Goal: Task Accomplishment & Management: Complete application form

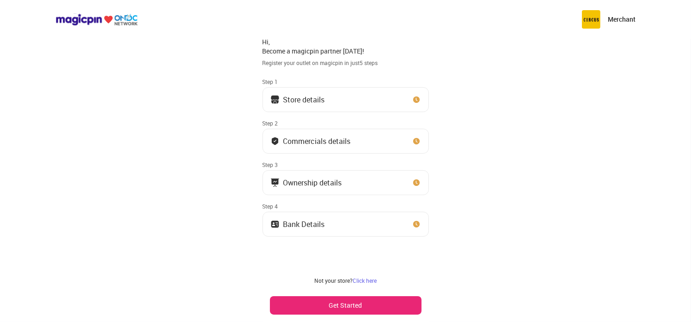
click at [414, 221] on img at bounding box center [416, 224] width 9 height 9
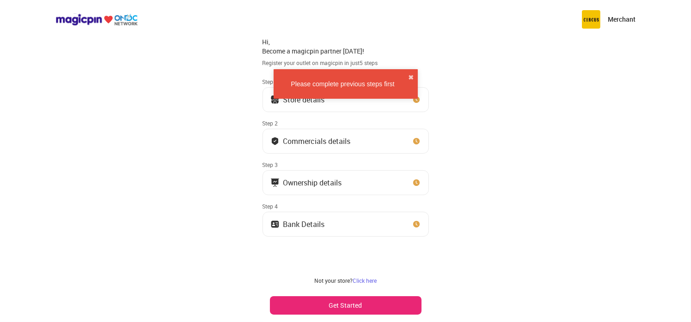
click at [344, 306] on button "Get Started" at bounding box center [346, 306] width 152 height 18
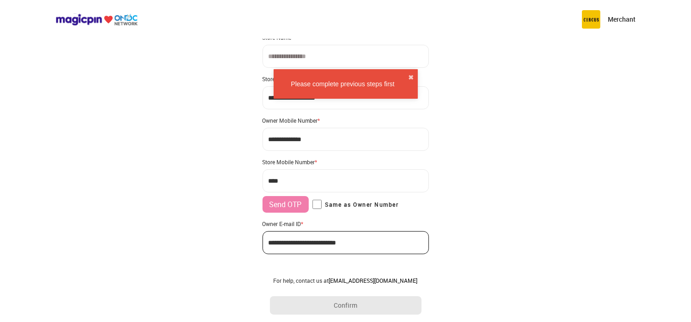
scroll to position [43, 0]
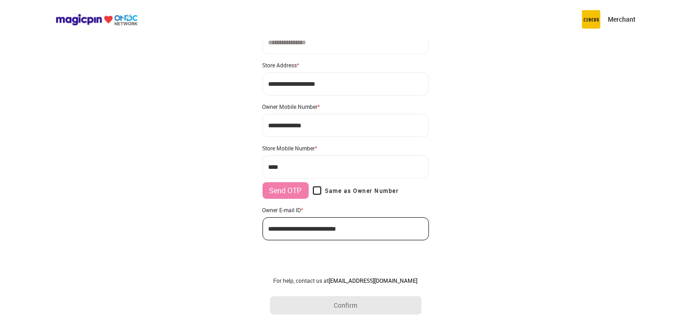
type input "**********"
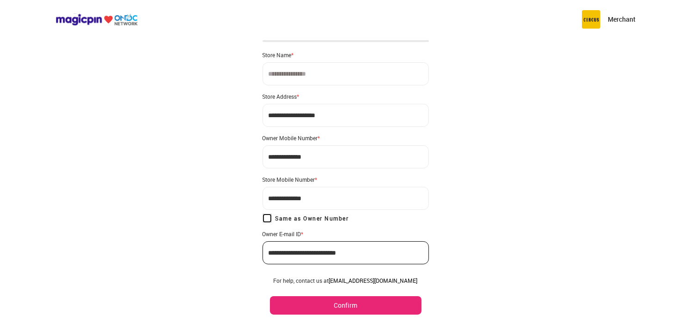
scroll to position [0, 0]
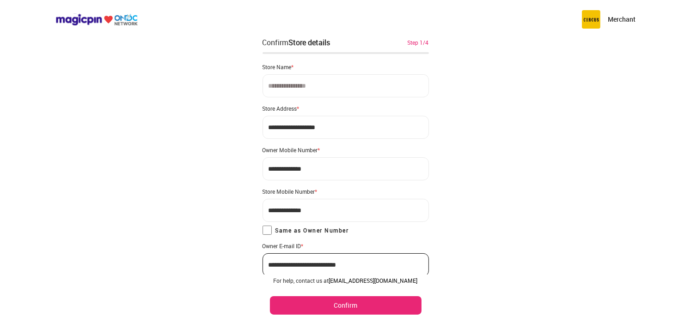
click at [363, 131] on input "**********" at bounding box center [345, 127] width 166 height 23
paste input
click at [343, 131] on input "**********" at bounding box center [345, 127] width 166 height 23
click at [343, 129] on input "**********" at bounding box center [345, 127] width 166 height 23
paste input
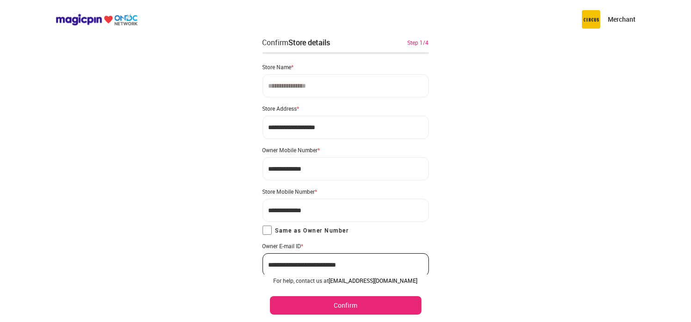
drag, startPoint x: 343, startPoint y: 129, endPoint x: 260, endPoint y: 123, distance: 83.3
click at [260, 123] on div "**********" at bounding box center [345, 180] width 691 height 360
type input "**********"
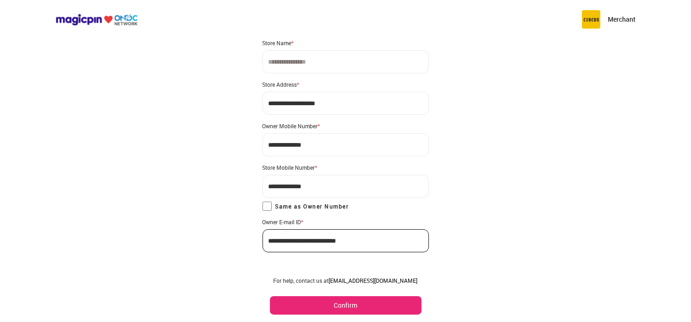
scroll to position [36, 0]
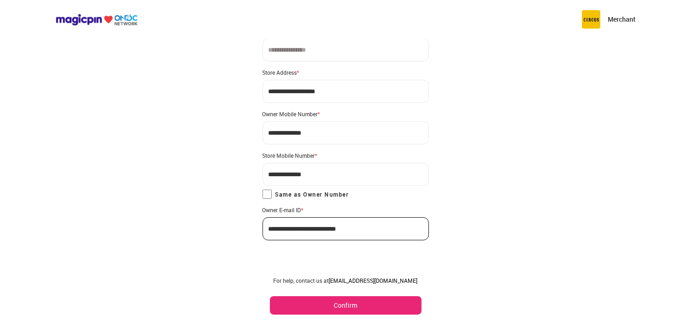
click at [342, 306] on button "Confirm" at bounding box center [346, 306] width 152 height 18
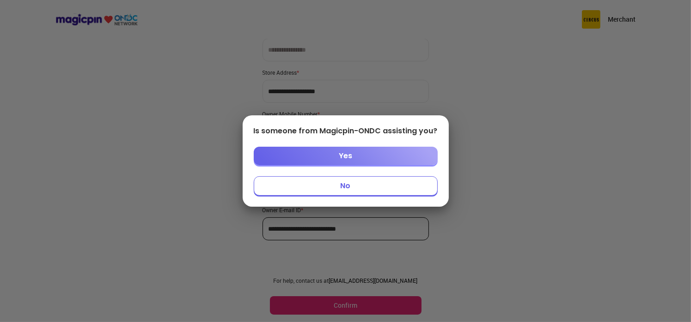
click at [365, 190] on button "No" at bounding box center [346, 185] width 184 height 19
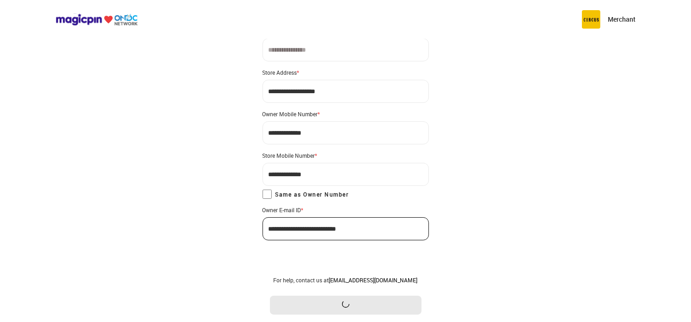
scroll to position [0, 0]
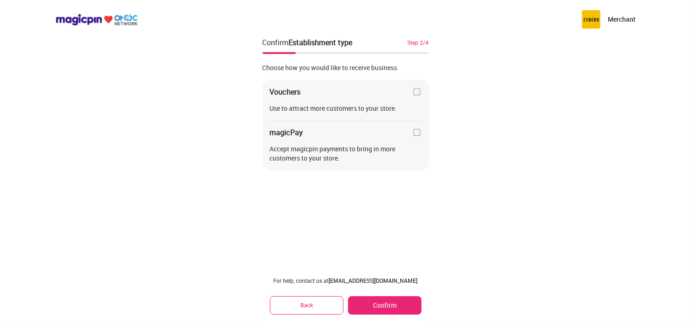
click at [416, 92] on img at bounding box center [416, 91] width 9 height 9
click at [416, 134] on img at bounding box center [416, 132] width 9 height 9
click at [386, 305] on button "Confirm" at bounding box center [384, 306] width 73 height 18
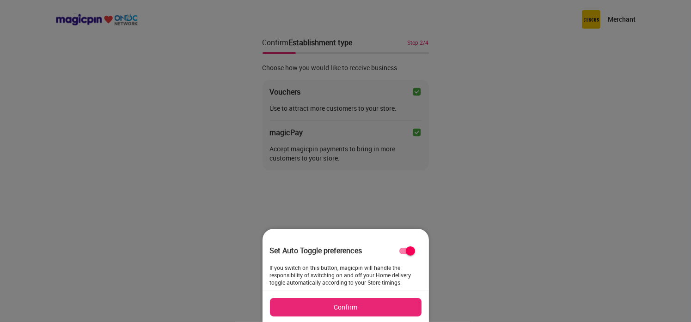
click at [365, 309] on button "Confirm" at bounding box center [346, 307] width 152 height 18
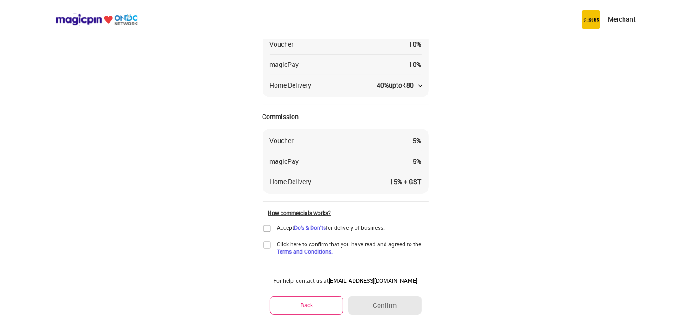
scroll to position [80, 0]
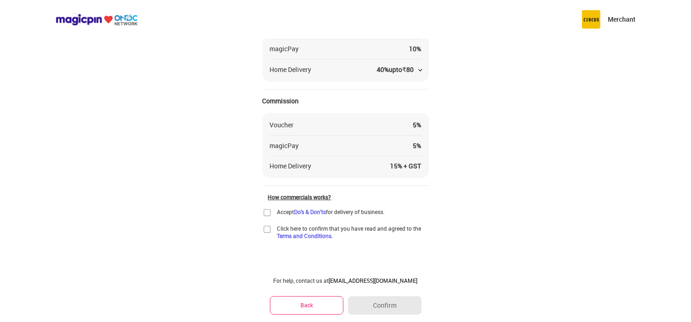
click at [267, 214] on img at bounding box center [266, 212] width 9 height 9
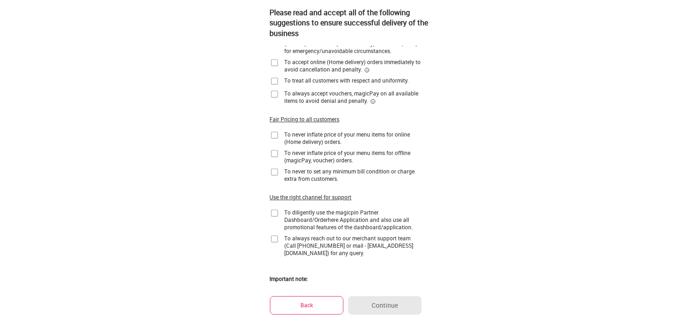
scroll to position [0, 0]
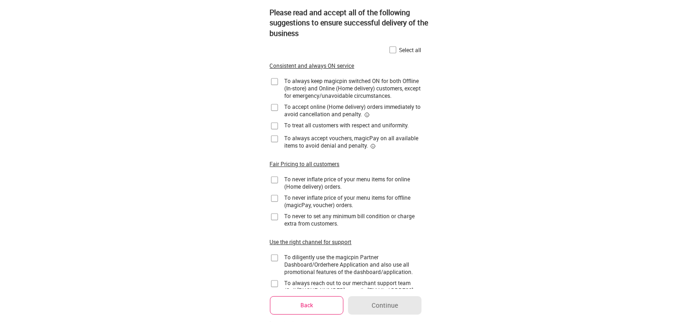
click at [272, 83] on img at bounding box center [274, 81] width 9 height 9
click at [274, 106] on img at bounding box center [274, 107] width 9 height 9
click at [274, 126] on img at bounding box center [274, 125] width 9 height 9
click at [273, 140] on img at bounding box center [274, 138] width 9 height 9
click at [275, 182] on img at bounding box center [274, 180] width 9 height 9
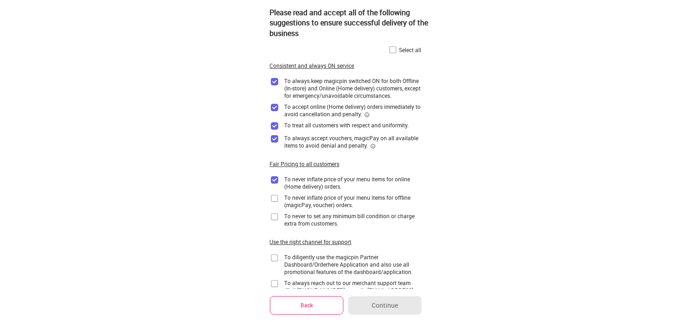
click at [275, 200] on img at bounding box center [274, 198] width 9 height 9
click at [273, 218] on img at bounding box center [274, 216] width 9 height 9
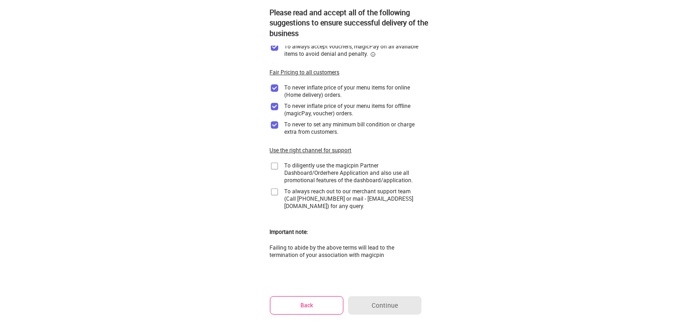
scroll to position [92, 0]
click at [275, 165] on img at bounding box center [274, 165] width 9 height 9
click at [273, 192] on img at bounding box center [274, 191] width 9 height 9
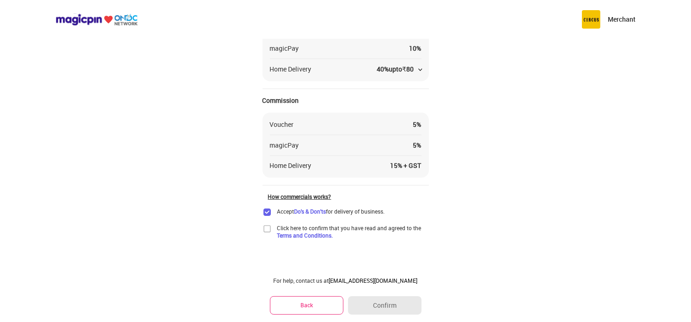
scroll to position [80, 0]
click at [266, 229] on img at bounding box center [266, 229] width 9 height 9
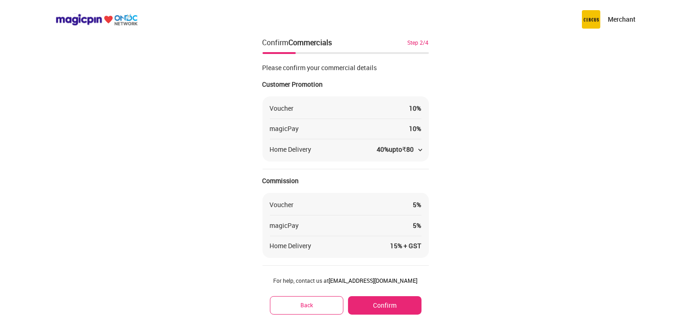
click at [419, 152] on div "40 % upto ₹ 80" at bounding box center [398, 149] width 45 height 9
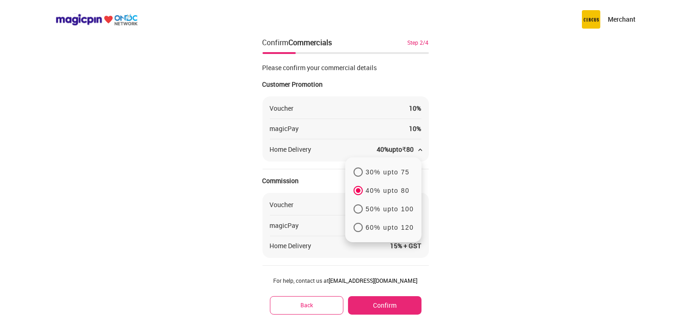
click at [399, 171] on p "30% upto 75" at bounding box center [387, 172] width 44 height 8
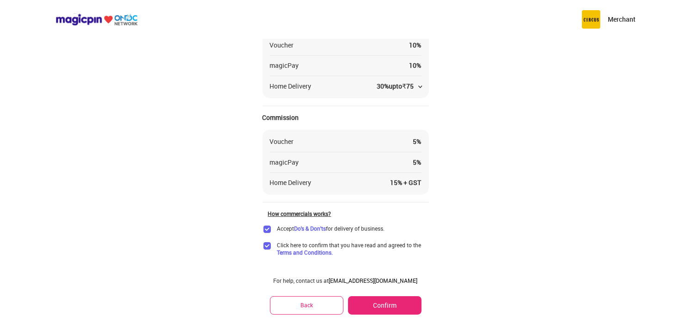
scroll to position [80, 0]
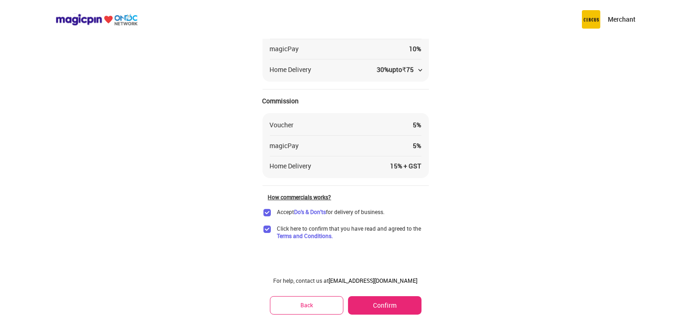
click at [388, 305] on button "Confirm" at bounding box center [384, 306] width 73 height 18
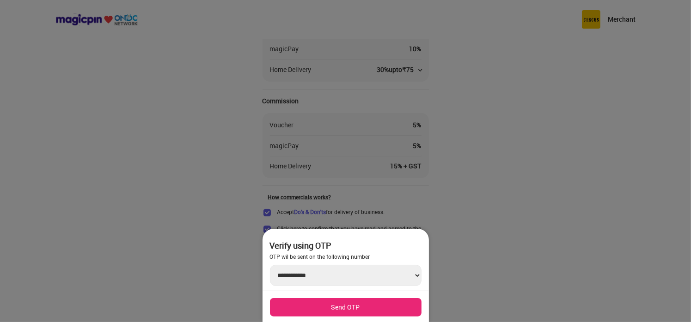
click at [344, 310] on button "Send OTP" at bounding box center [346, 307] width 152 height 18
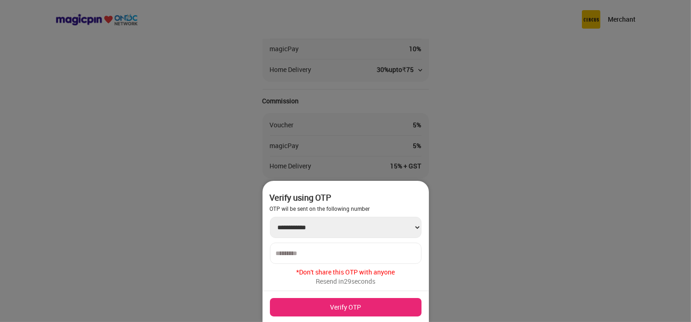
click at [369, 254] on input "number" at bounding box center [345, 253] width 139 height 7
click at [359, 252] on input "number" at bounding box center [345, 253] width 139 height 7
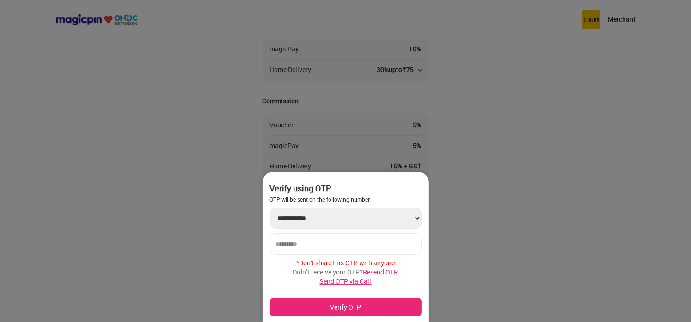
type input "******"
click at [321, 309] on button "Verify OTP" at bounding box center [346, 307] width 152 height 18
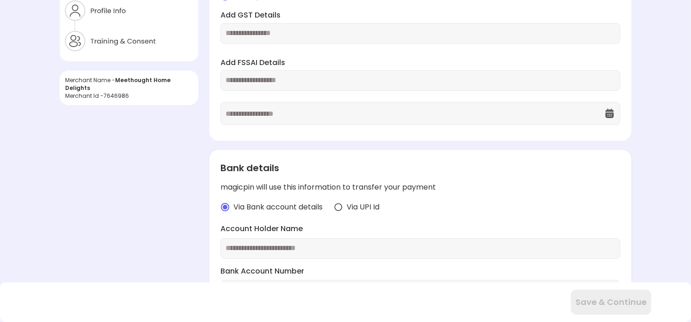
scroll to position [4, 0]
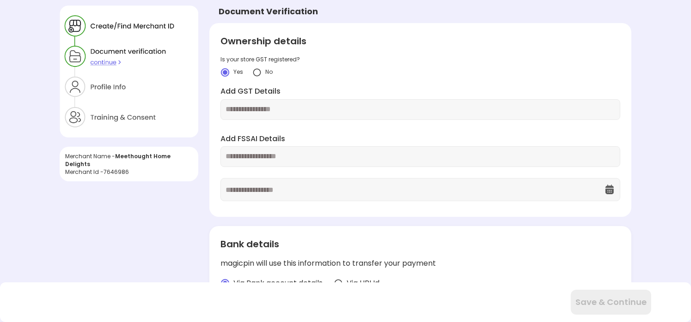
click at [299, 112] on input "text" at bounding box center [419, 109] width 389 height 11
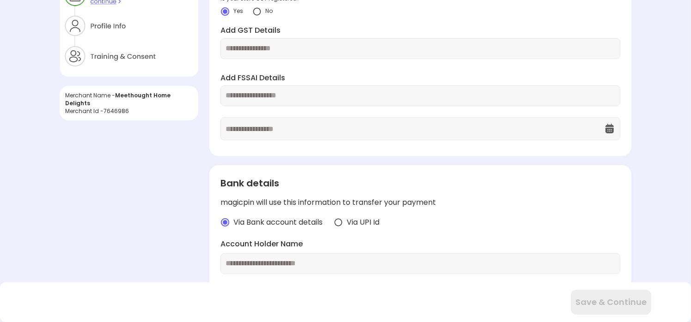
scroll to position [0, 0]
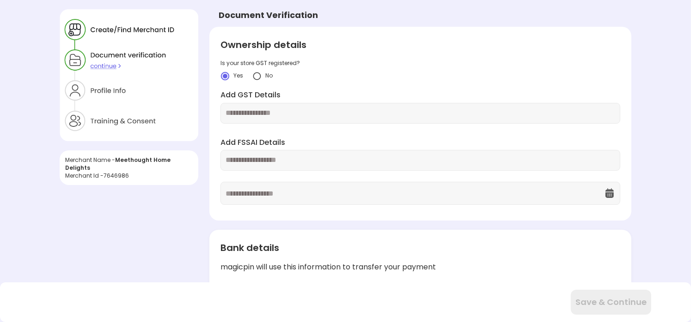
click at [303, 113] on input "text" at bounding box center [419, 113] width 389 height 11
paste input "**********"
type input "**********"
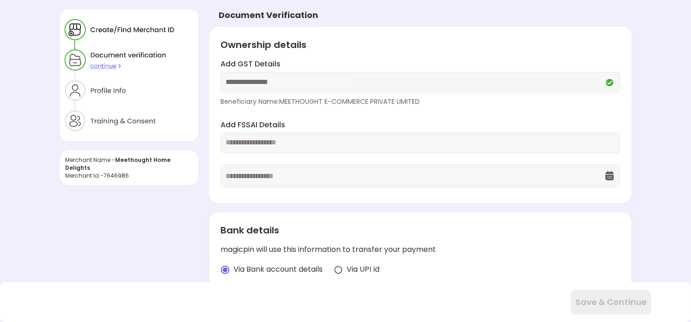
click at [336, 143] on input "text" at bounding box center [419, 143] width 389 height 11
paste input "**********"
type input "**********"
click at [612, 172] on img at bounding box center [609, 175] width 11 height 11
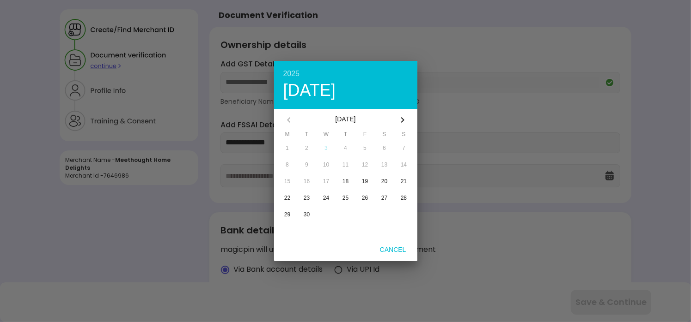
click at [362, 118] on div "[DATE]" at bounding box center [345, 120] width 91 height 22
click at [296, 72] on div "2025" at bounding box center [345, 73] width 125 height 7
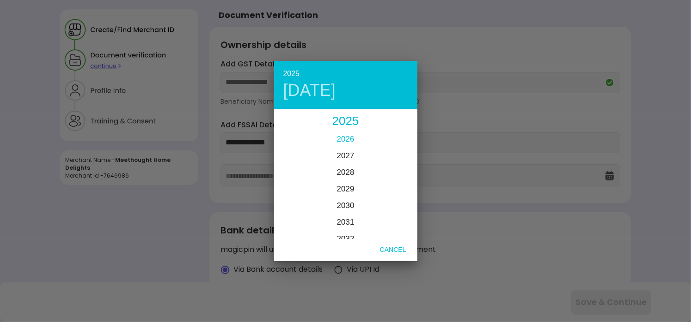
click at [349, 136] on span "2026" at bounding box center [346, 139] width 18 height 9
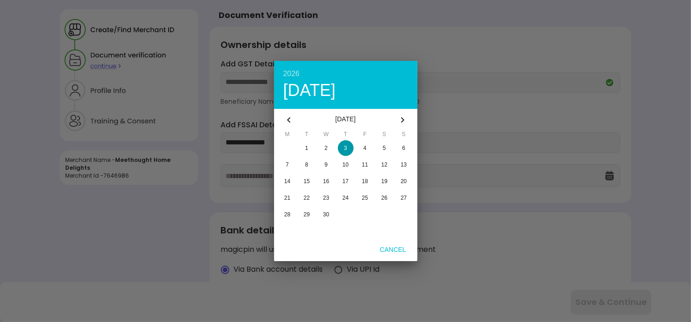
click at [290, 120] on icon "button" at bounding box center [288, 120] width 11 height 11
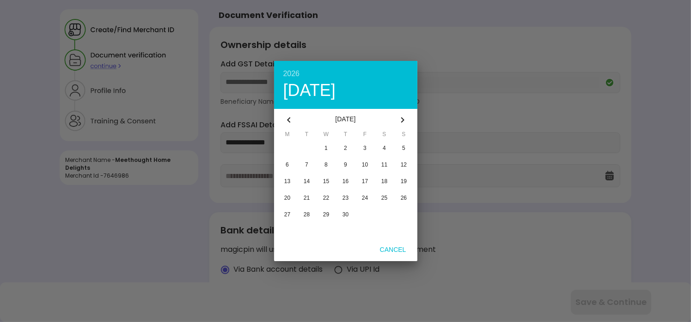
click at [290, 120] on icon "button" at bounding box center [288, 120] width 11 height 11
click at [403, 119] on icon "button" at bounding box center [401, 120] width 3 height 6
click at [386, 196] on span "21" at bounding box center [384, 198] width 6 height 6
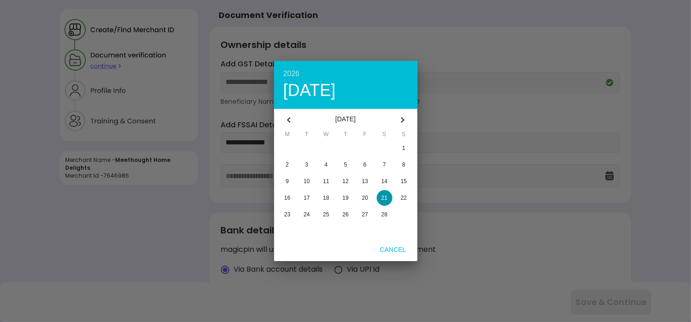
type input "**********"
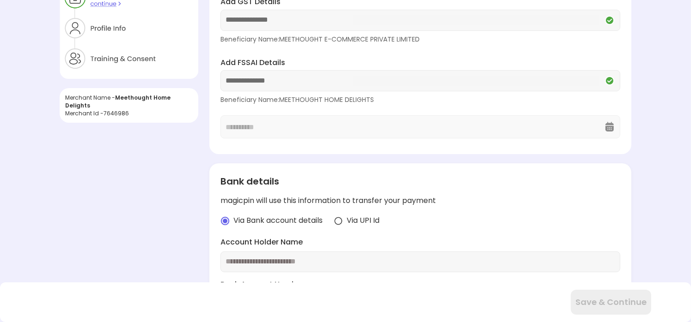
scroll to position [139, 0]
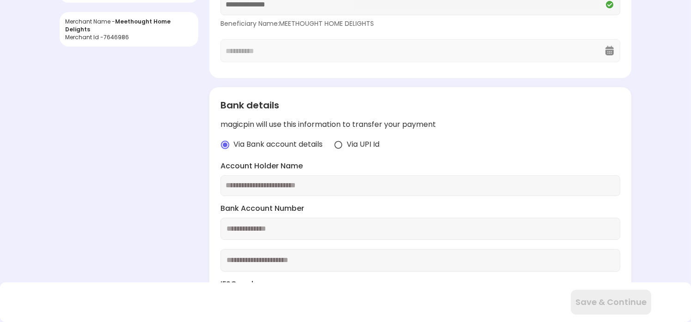
click at [336, 184] on input "text" at bounding box center [419, 186] width 389 height 11
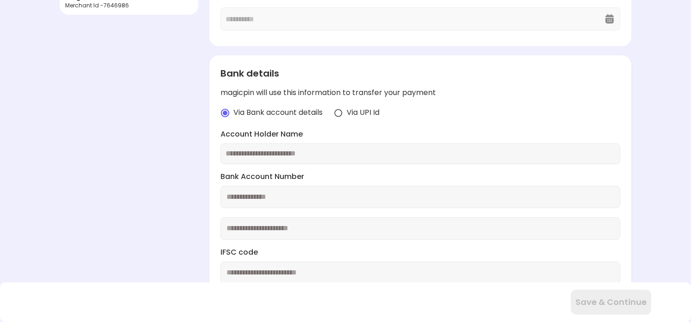
scroll to position [231, 0]
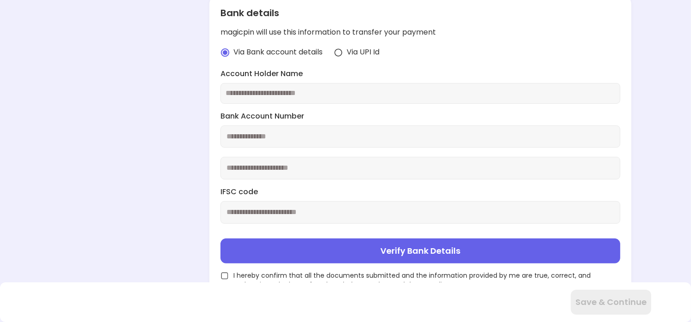
click at [330, 89] on input "text" at bounding box center [419, 93] width 389 height 11
paste input "**********"
type input "**********"
click at [318, 134] on input "number" at bounding box center [420, 137] width 400 height 23
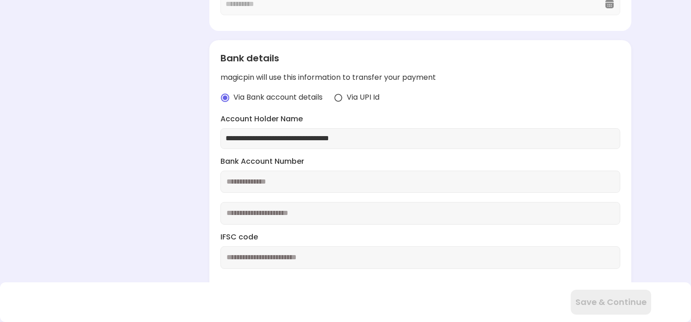
scroll to position [237, 0]
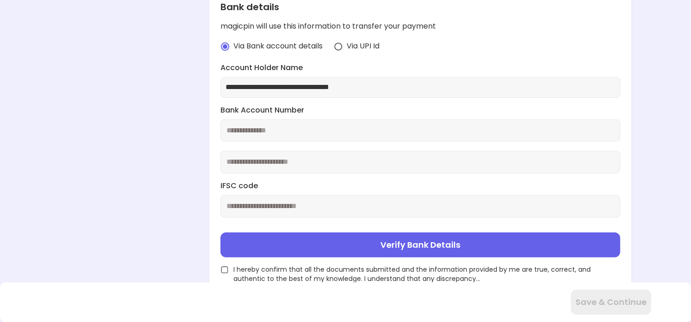
click at [351, 127] on input "number" at bounding box center [420, 131] width 400 height 23
type input "**********"
click at [349, 164] on input "number" at bounding box center [420, 162] width 400 height 23
type input "**********"
click at [353, 200] on input "text" at bounding box center [420, 206] width 400 height 23
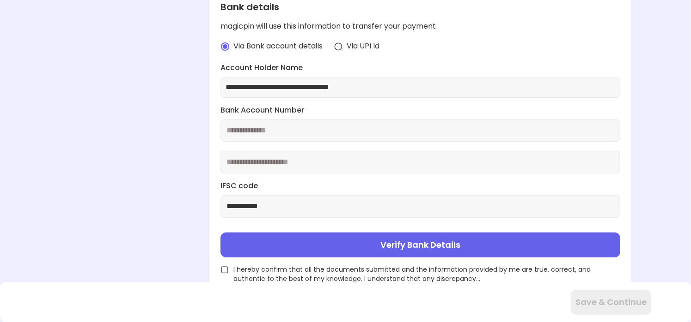
type input "**********"
click at [395, 238] on button "Verify Bank Details" at bounding box center [420, 245] width 400 height 25
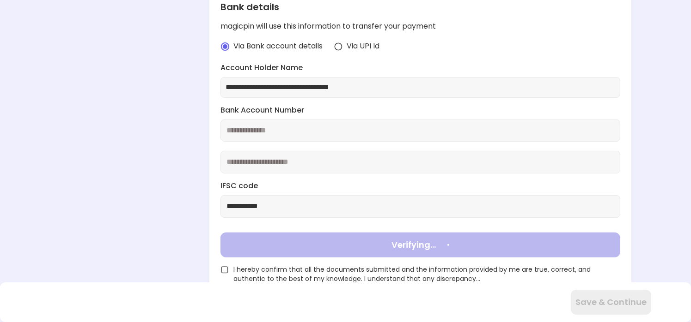
type input "**********"
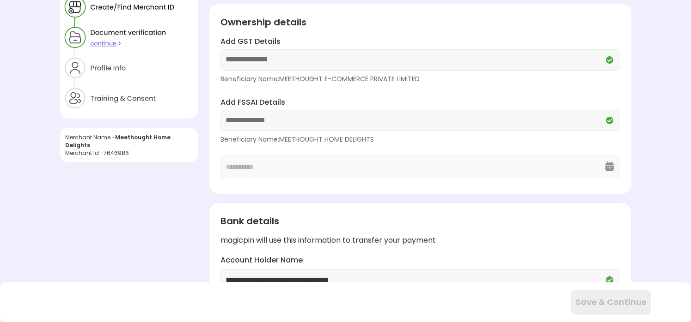
scroll to position [158, 0]
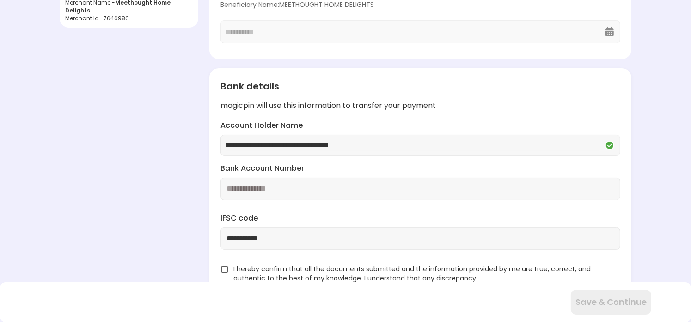
click at [225, 269] on img at bounding box center [224, 270] width 8 height 8
click at [607, 301] on button "Save & Continue" at bounding box center [610, 302] width 80 height 25
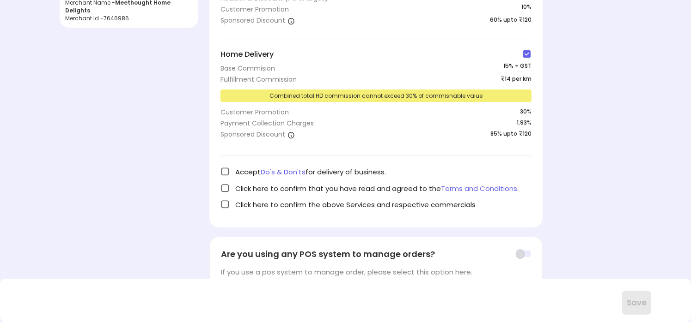
click at [224, 172] on img at bounding box center [224, 171] width 9 height 9
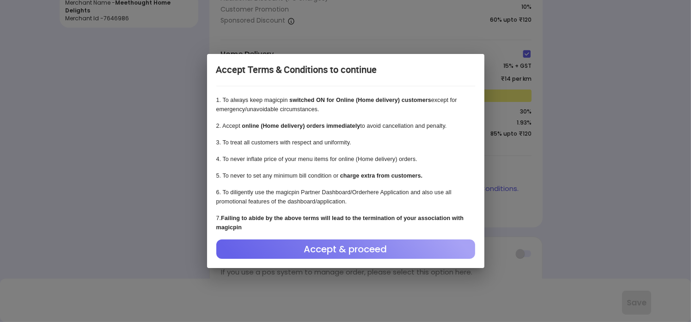
click at [340, 253] on div "Accept & proceed" at bounding box center [345, 249] width 259 height 19
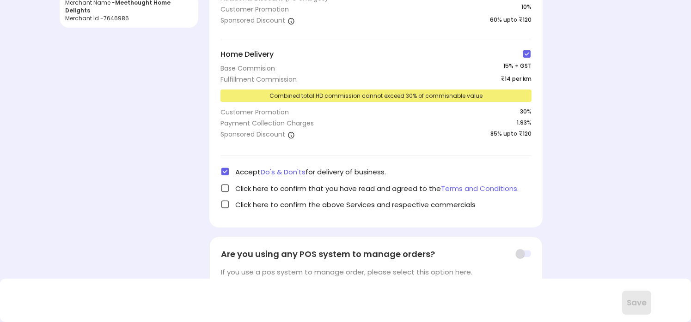
click at [224, 187] on img at bounding box center [224, 188] width 9 height 9
click at [227, 205] on img at bounding box center [224, 204] width 9 height 9
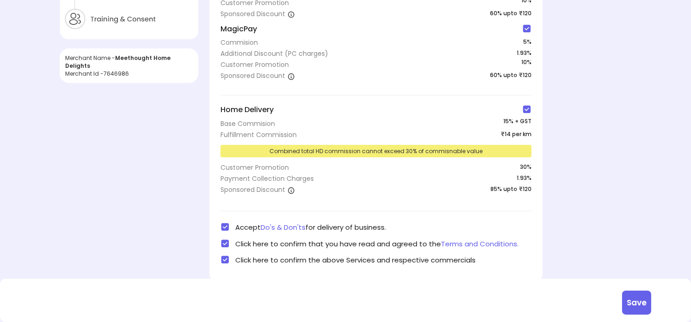
scroll to position [113, 0]
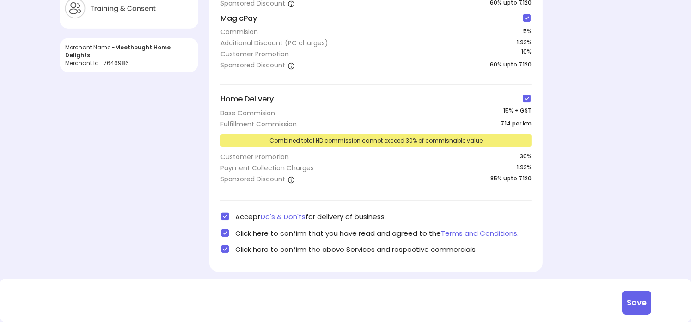
click at [637, 305] on button "Save" at bounding box center [636, 303] width 29 height 24
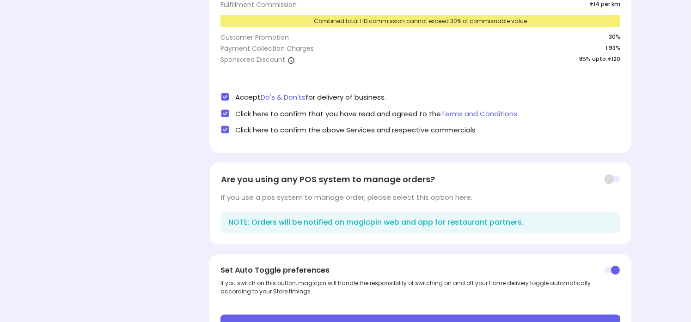
scroll to position [278, 0]
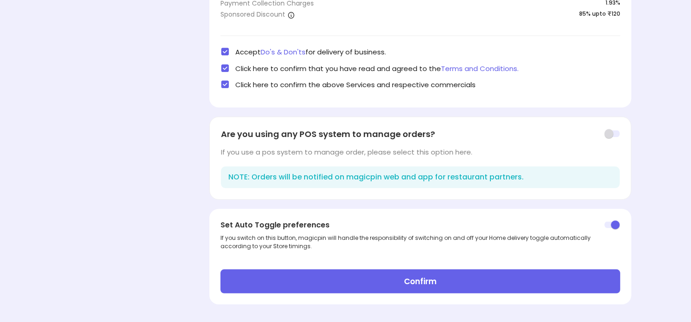
click at [427, 285] on button "Confirm" at bounding box center [420, 282] width 400 height 24
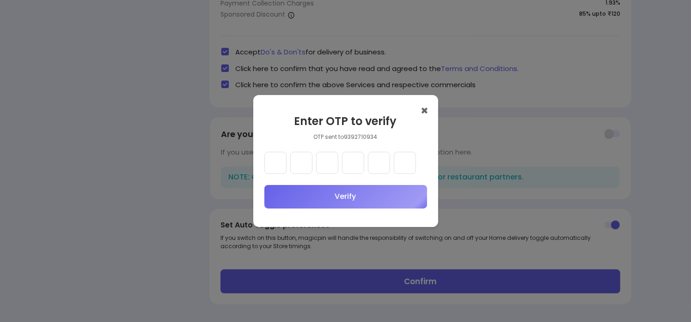
click at [277, 166] on input "text" at bounding box center [275, 163] width 22 height 22
click at [277, 164] on input "text" at bounding box center [275, 163] width 22 height 22
type input "*"
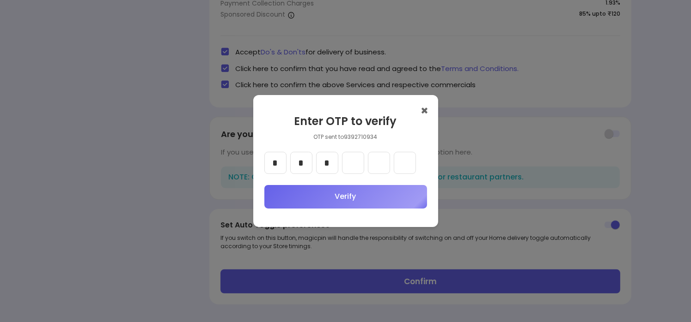
type input "*"
click at [314, 200] on button "Verify" at bounding box center [345, 197] width 163 height 24
